Goal: Use online tool/utility: Utilize a website feature to perform a specific function

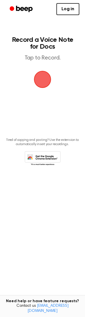
click at [44, 74] on span "button" at bounding box center [43, 80] width 16 height 16
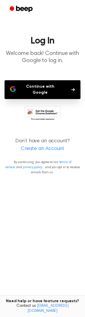
click at [44, 91] on button "Continue with Google" at bounding box center [43, 89] width 76 height 19
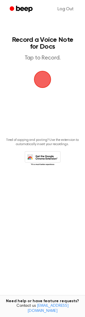
click at [45, 80] on span "button" at bounding box center [43, 80] width 16 height 16
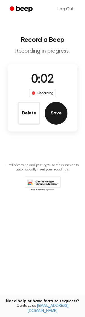
click at [55, 105] on button "Save" at bounding box center [56, 113] width 23 height 23
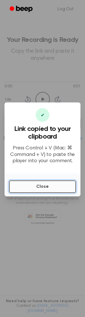
click at [53, 187] on button "Close" at bounding box center [42, 187] width 67 height 13
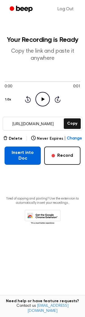
click at [23, 161] on button "Insert into Doc" at bounding box center [23, 156] width 36 height 18
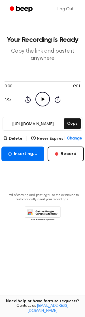
click at [45, 122] on input "https://beep.audio/6lhUlpj" at bounding box center [33, 123] width 60 height 13
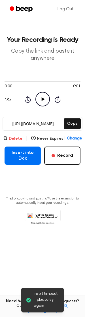
click at [18, 137] on button "Delete" at bounding box center [12, 139] width 19 height 6
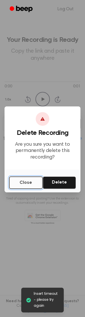
click at [27, 187] on button "Close" at bounding box center [26, 183] width 34 height 13
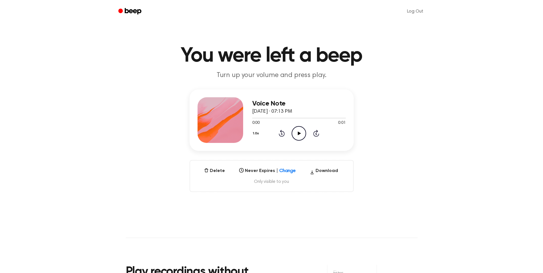
click at [301, 134] on icon "Play Audio" at bounding box center [298, 133] width 15 height 15
